Goal: Information Seeking & Learning: Learn about a topic

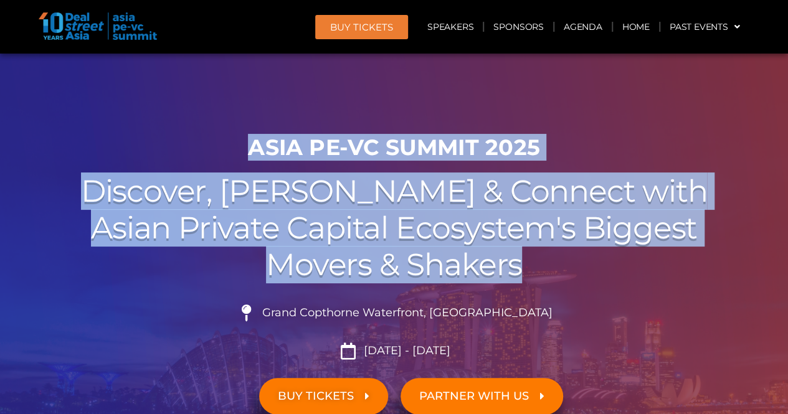
click at [207, 148] on div "ASIA PE-VC Summit 2025 Discover, Learn & Connect with Asian Private Capital Eco…" at bounding box center [394, 317] width 710 height 379
click at [207, 148] on h1 "ASIA PE-VC Summit 2025" at bounding box center [393, 147] width 697 height 26
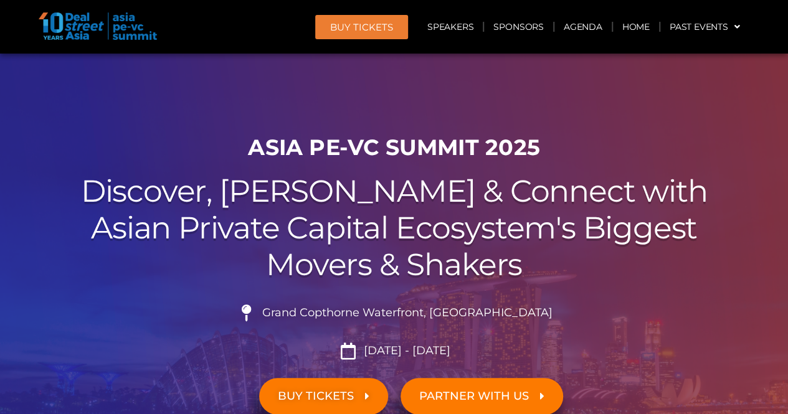
click at [610, 297] on div "Grand Copthorne Waterfront, [GEOGRAPHIC_DATA]​ [DATE] - [DATE]" at bounding box center [393, 327] width 697 height 64
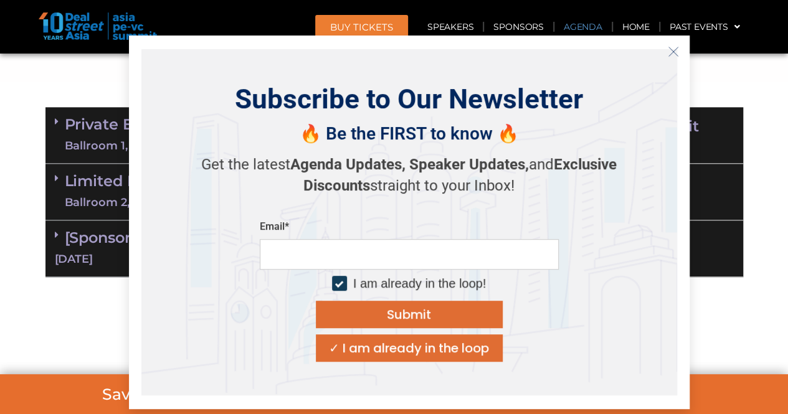
scroll to position [747, 0]
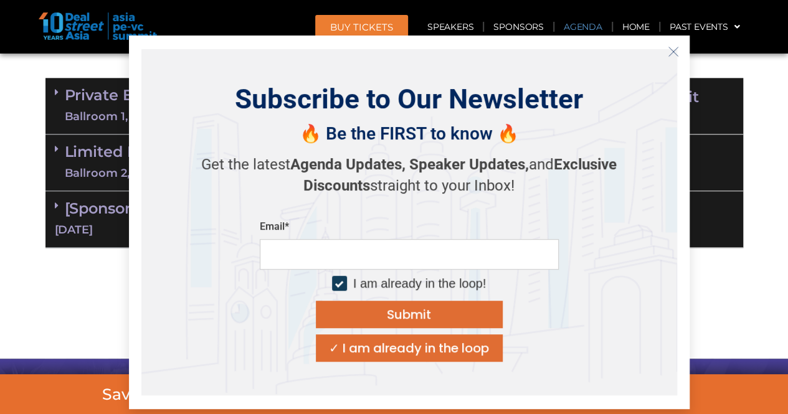
click at [671, 53] on line "Close" at bounding box center [672, 51] width 9 height 9
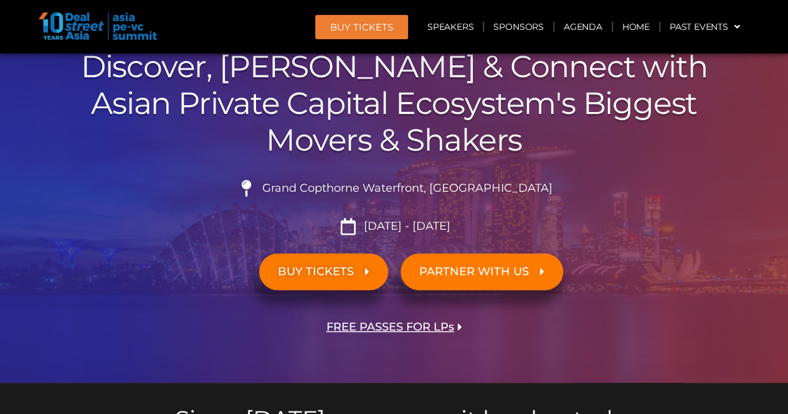
scroll to position [249, 0]
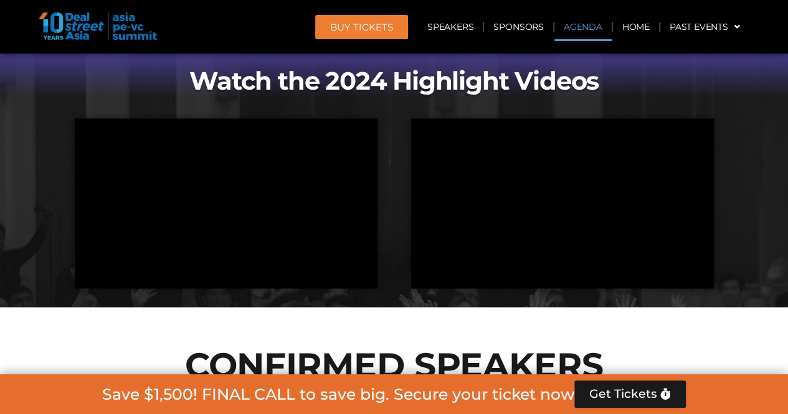
click at [578, 27] on link "Agenda" at bounding box center [582, 26] width 57 height 29
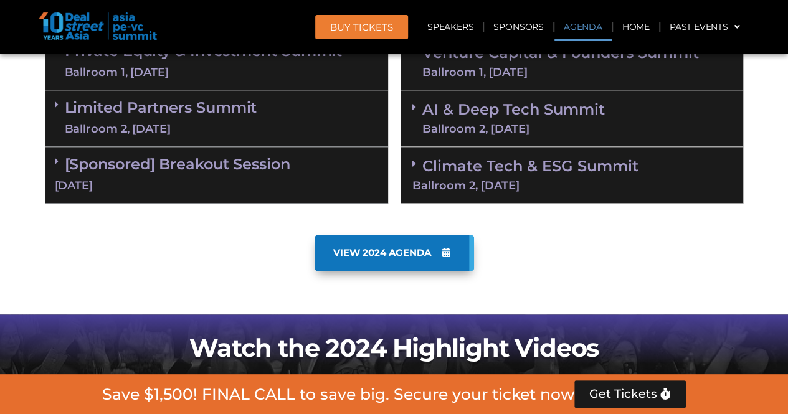
scroll to position [651, 0]
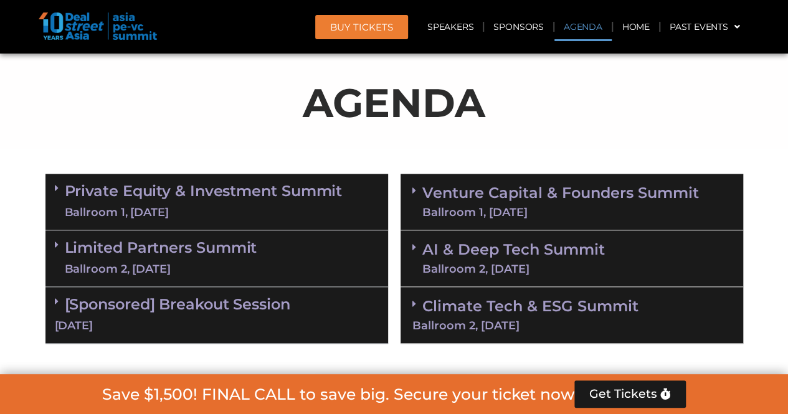
click at [195, 199] on link "Private Equity & Investment Summit Ballroom 1, [DATE]" at bounding box center [204, 201] width 278 height 37
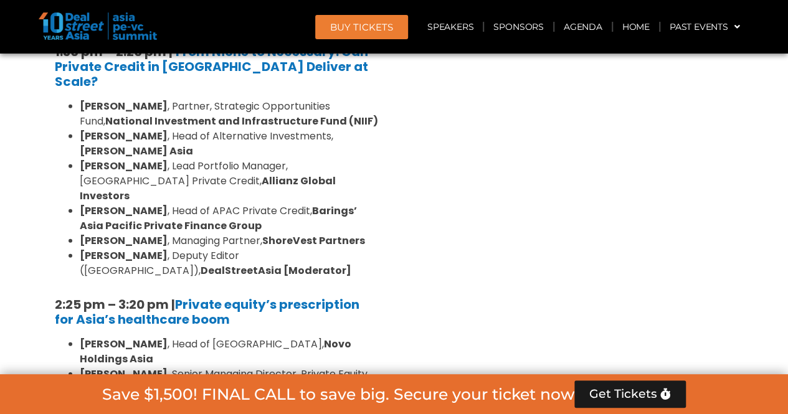
scroll to position [1710, 0]
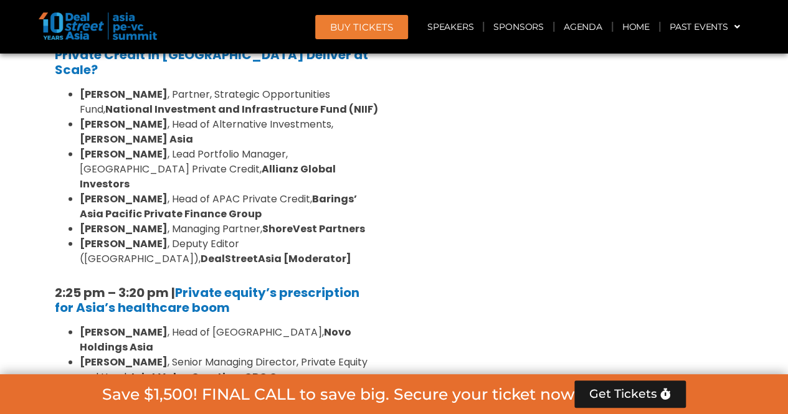
click at [197, 355] on li "[PERSON_NAME] , Senior Managing Director, Private Equity and Head, Joint Value …" at bounding box center [229, 370] width 299 height 30
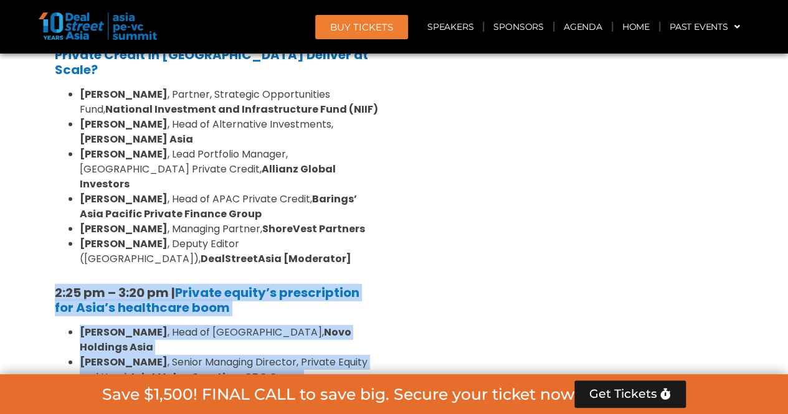
drag, startPoint x: 29, startPoint y: 154, endPoint x: 398, endPoint y: 318, distance: 403.9
click at [398, 318] on section "Private Equity & Investment Summit Ballroom 1, [DATE] 8:00 am – 9:00 am | Regis…" at bounding box center [394, 205] width 788 height 2192
click at [398, 318] on div "Venture Capital & Founders​ Summit Ballroom 1, [DATE] 8:00 am – 9:00 am | Regis…" at bounding box center [571, 205] width 355 height 2192
drag, startPoint x: 380, startPoint y: 318, endPoint x: 15, endPoint y: 156, distance: 398.9
click at [15, 156] on section "Private Equity & Investment Summit Ballroom 1, [DATE] 8:00 am – 9:00 am | Regis…" at bounding box center [394, 205] width 788 height 2192
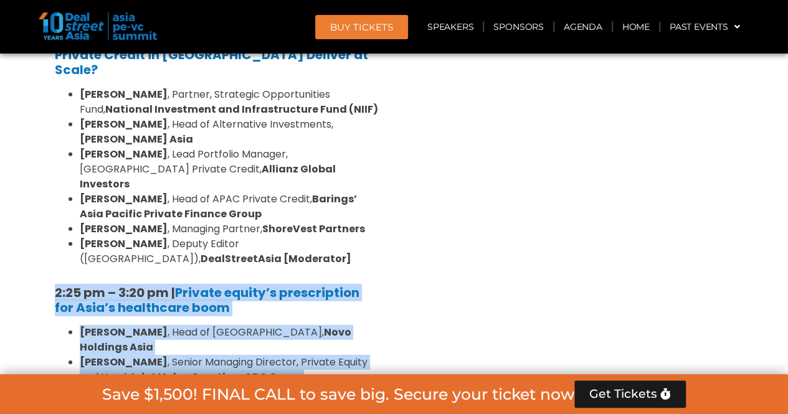
click at [15, 156] on section "Private Equity & Investment Summit Ballroom 1, [DATE] 8:00 am – 9:00 am | Regis…" at bounding box center [394, 205] width 788 height 2192
drag, startPoint x: 19, startPoint y: 154, endPoint x: 393, endPoint y: 311, distance: 406.0
click at [393, 311] on section "Private Equity & Investment Summit Ballroom 1, [DATE] 8:00 am – 9:00 am | Regis…" at bounding box center [394, 205] width 788 height 2192
click at [387, 313] on div "Private Equity & Investment Summit Ballroom 1, [DATE] 8:00 am – 9:00 am | Regis…" at bounding box center [216, 205] width 355 height 2192
click at [383, 317] on div "8:00 am – 9:00 am | Registration & Networking Coffee [Sponsored by [PERSON_NAME…" at bounding box center [216, 176] width 342 height 2010
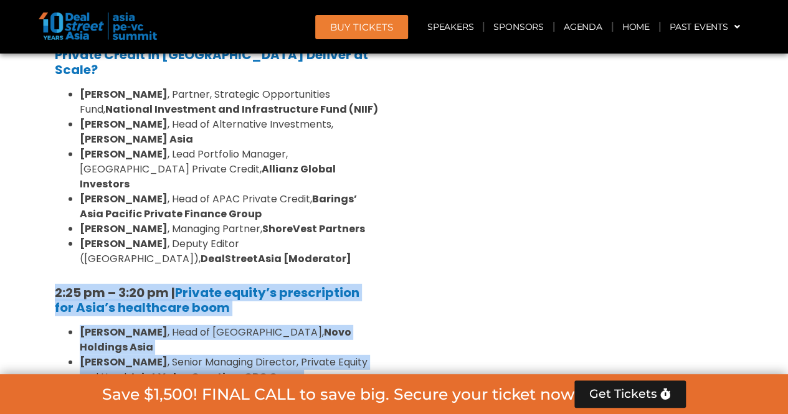
drag, startPoint x: 380, startPoint y: 318, endPoint x: 43, endPoint y: 149, distance: 376.4
click at [43, 149] on div "Private Equity & Investment Summit Ballroom 1, [DATE] 8:00 am – 9:00 am | Regis…" at bounding box center [216, 205] width 355 height 2192
click at [41, 149] on div "Private Equity & Investment Summit Ballroom 1, [DATE] 8:00 am – 9:00 am | Regis…" at bounding box center [216, 205] width 355 height 2192
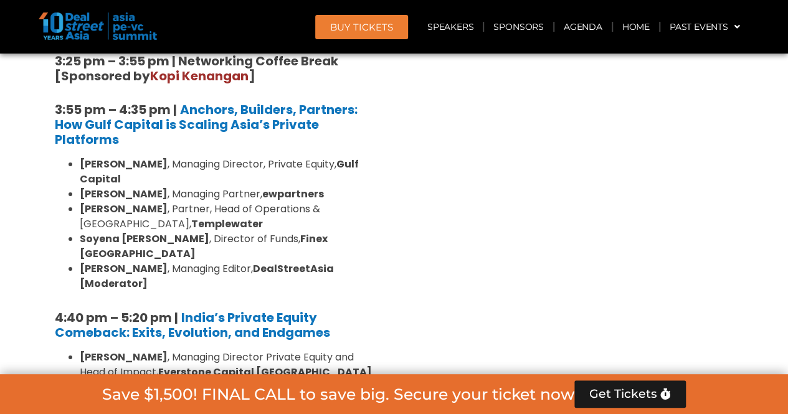
scroll to position [2208, 0]
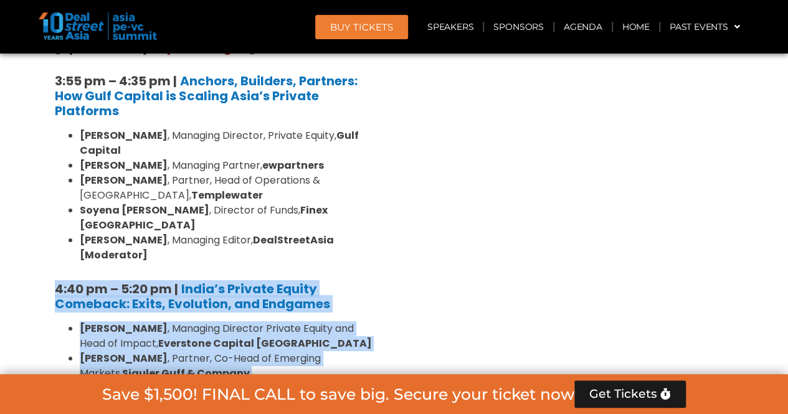
drag, startPoint x: 40, startPoint y: 82, endPoint x: 218, endPoint y: 254, distance: 247.0
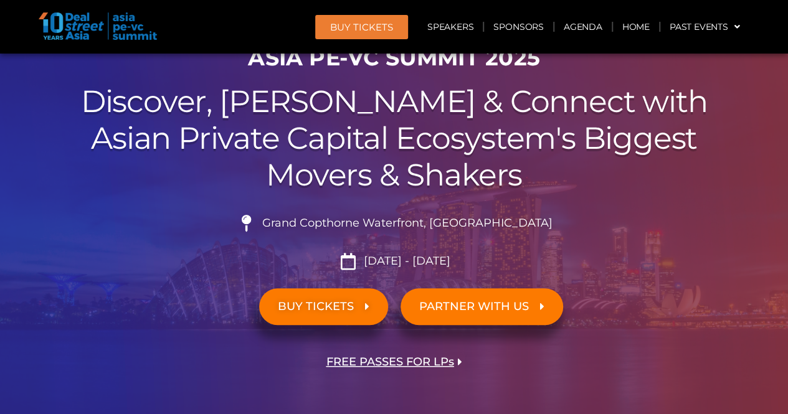
scroll to position [0, 0]
